Goal: Check status: Check status

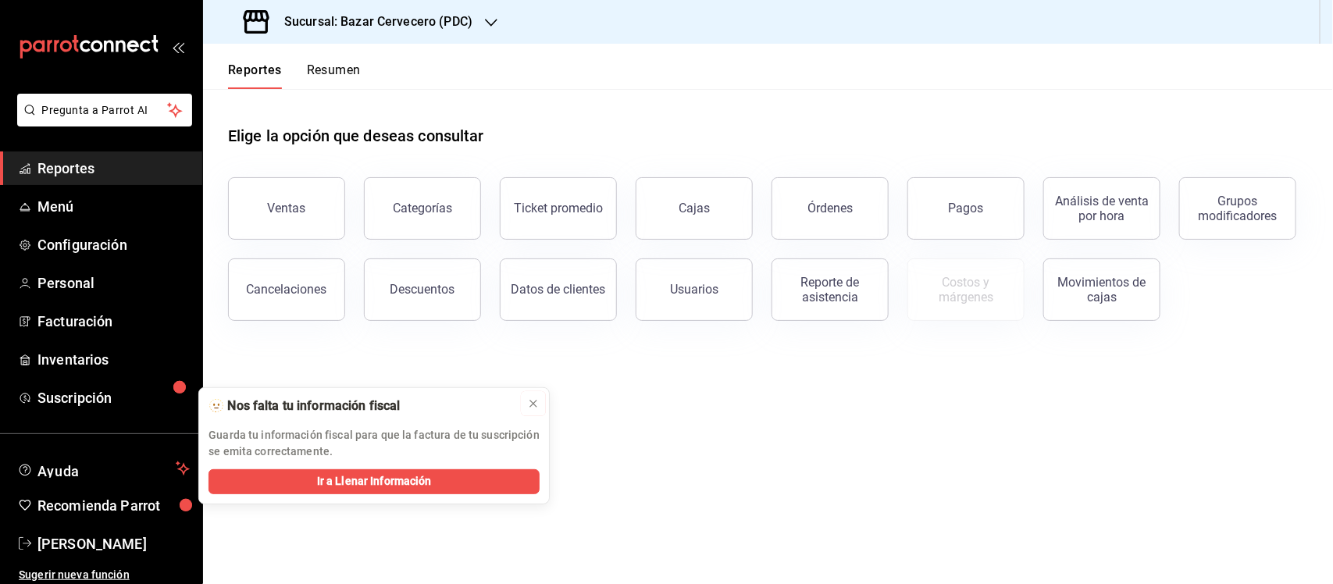
click at [534, 400] on icon at bounding box center [533, 404] width 12 height 12
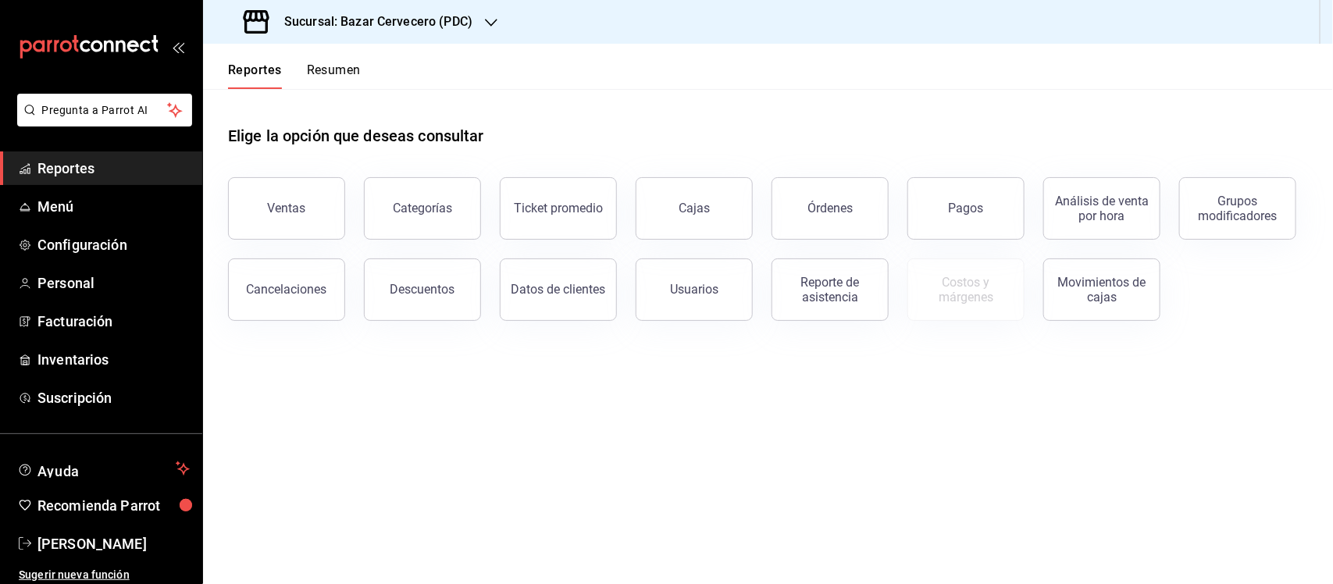
click at [127, 166] on span "Reportes" at bounding box center [113, 168] width 152 height 21
click at [1090, 283] on div "Movimientos de cajas" at bounding box center [1102, 290] width 97 height 30
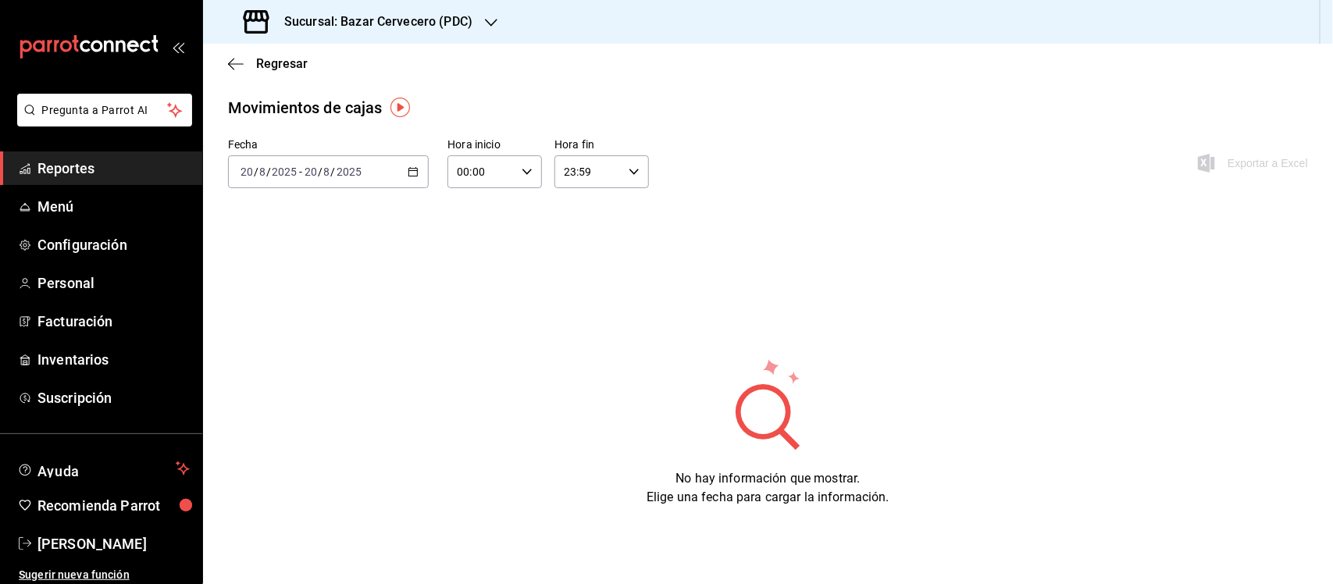
click at [418, 170] on icon "button" at bounding box center [413, 171] width 11 height 11
click at [324, 397] on span "Rango de fechas" at bounding box center [301, 395] width 121 height 16
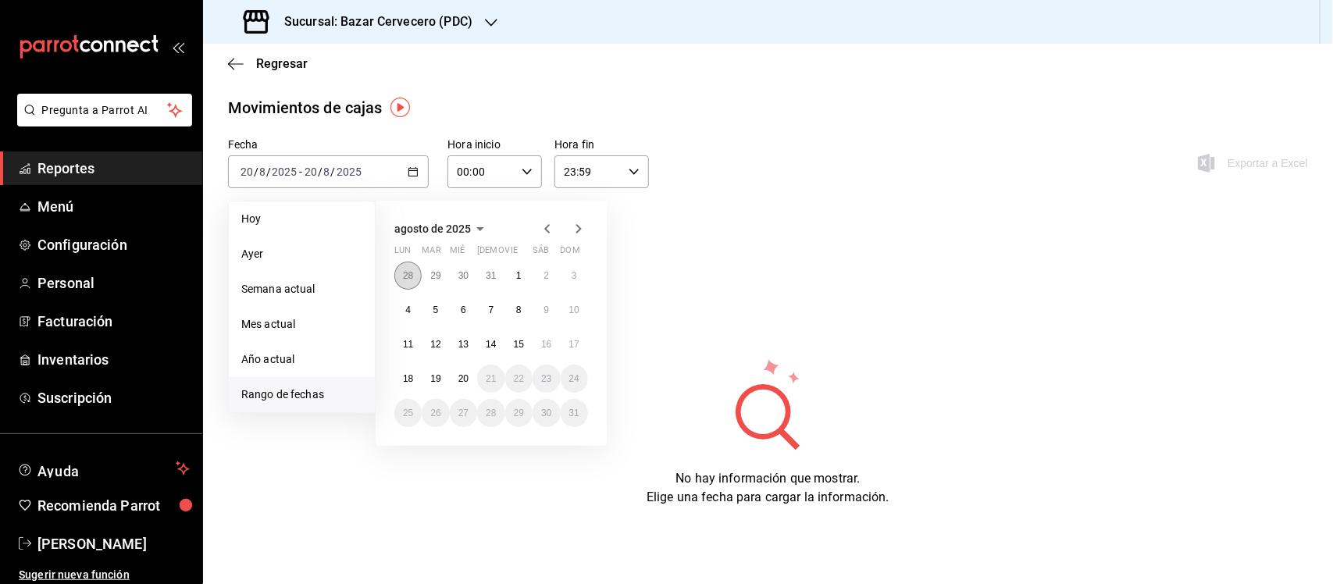
click at [405, 270] on abbr "28" at bounding box center [408, 275] width 10 height 11
click at [461, 377] on abbr "20" at bounding box center [464, 378] width 10 height 11
click at [416, 268] on button "28" at bounding box center [407, 276] width 27 height 28
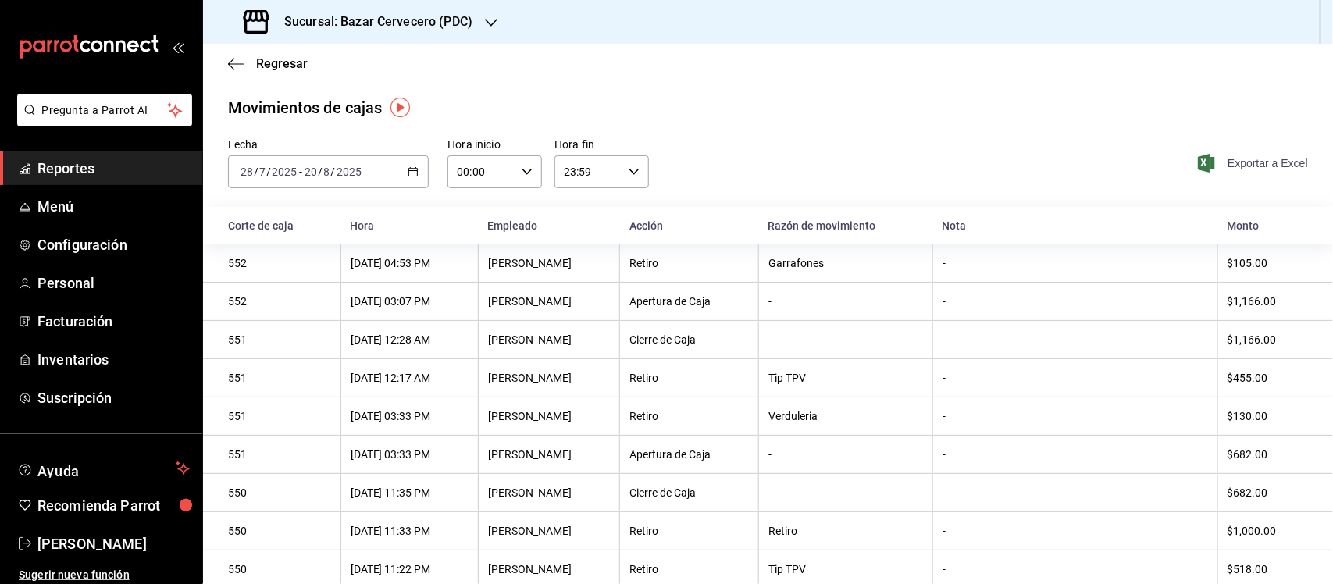
click at [1198, 162] on icon "button" at bounding box center [1206, 163] width 17 height 19
drag, startPoint x: 1062, startPoint y: 99, endPoint x: 1057, endPoint y: 118, distance: 19.5
click at [1067, 98] on div "Movimientos de cajas" at bounding box center [768, 107] width 1080 height 23
